Goal: Complete application form

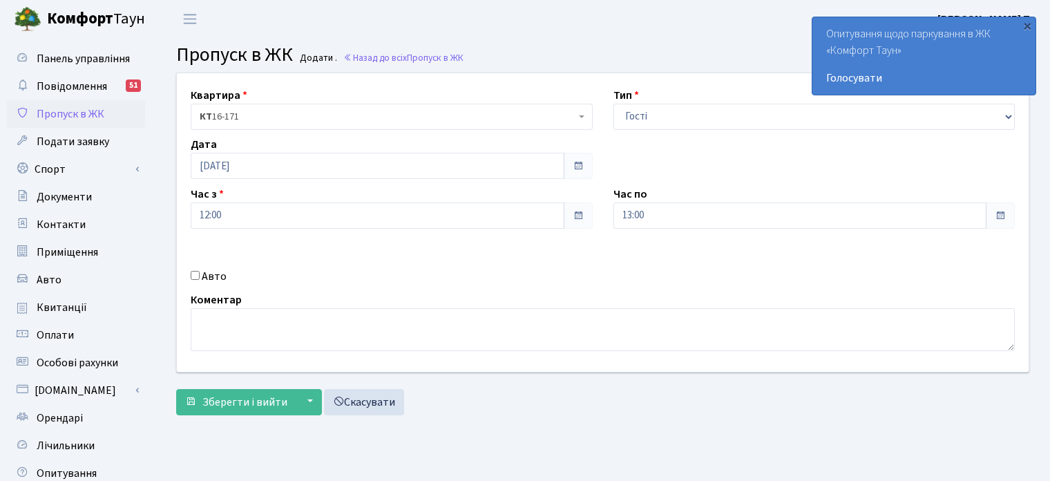
select select "3"
drag, startPoint x: 0, startPoint y: 0, endPoint x: 644, endPoint y: 122, distance: 655.5
click at [644, 122] on select "- Доставка Таксі Гості Сервіс" at bounding box center [815, 117] width 402 height 26
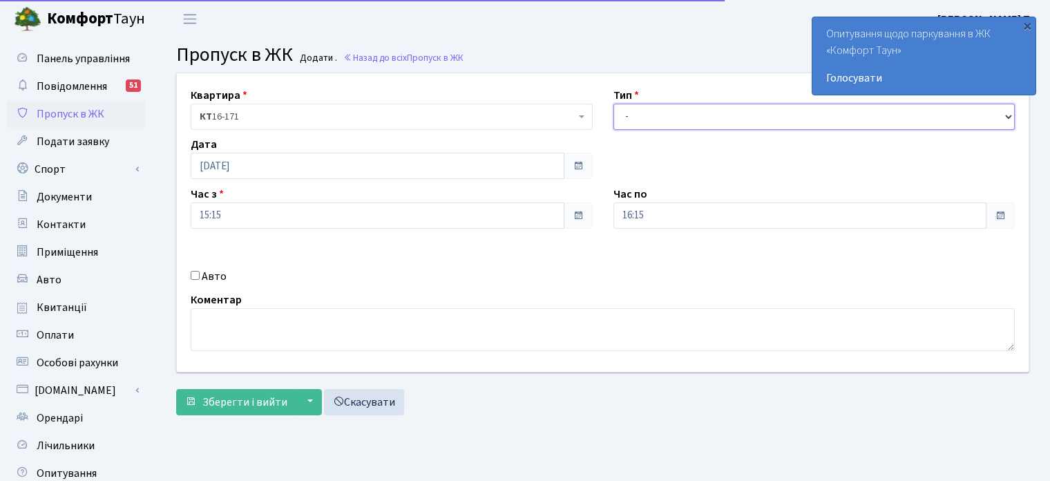
select select "3"
click at [614, 104] on select "- Доставка Таксі Гості Сервіс" at bounding box center [815, 117] width 402 height 26
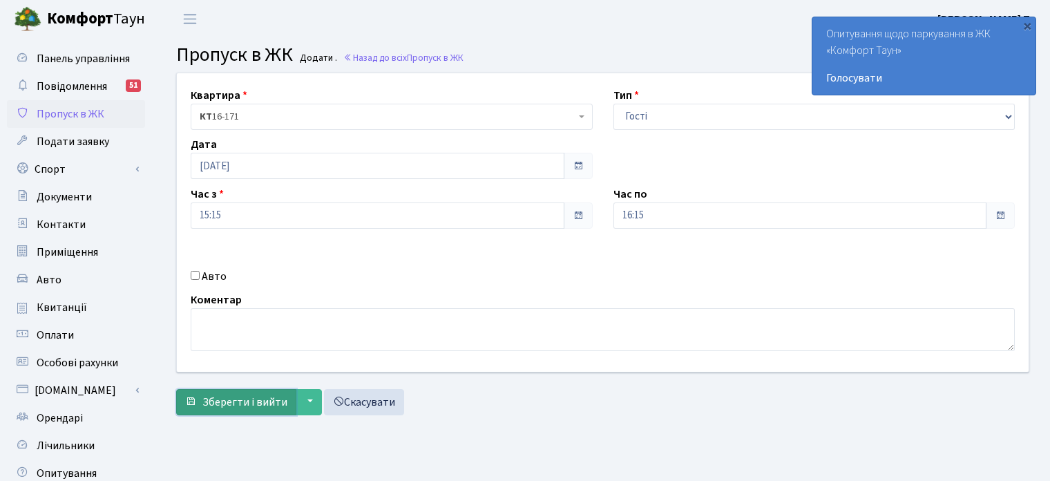
click at [253, 401] on span "Зберегти і вийти" at bounding box center [244, 402] width 85 height 15
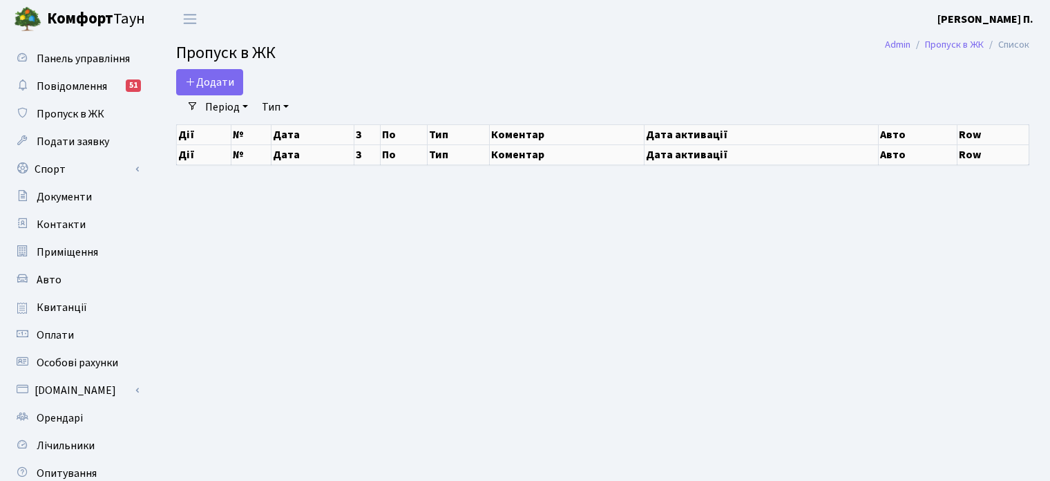
select select "25"
